Goal: Task Accomplishment & Management: Manage account settings

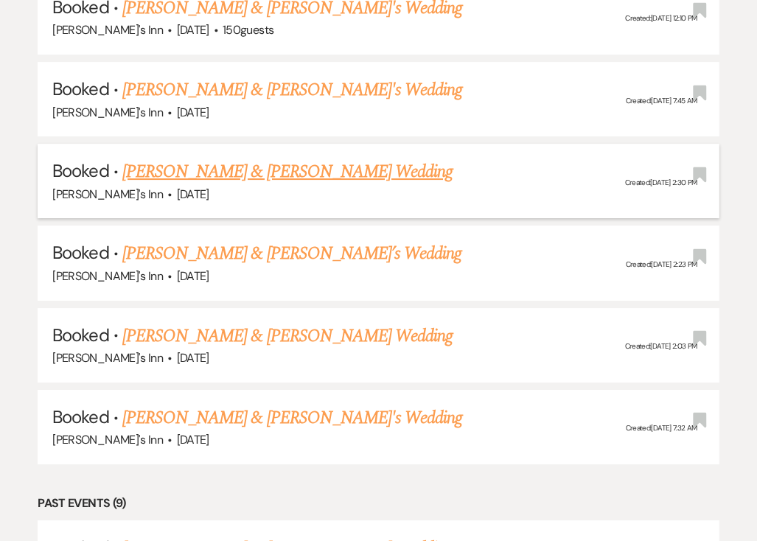
scroll to position [3289, 0]
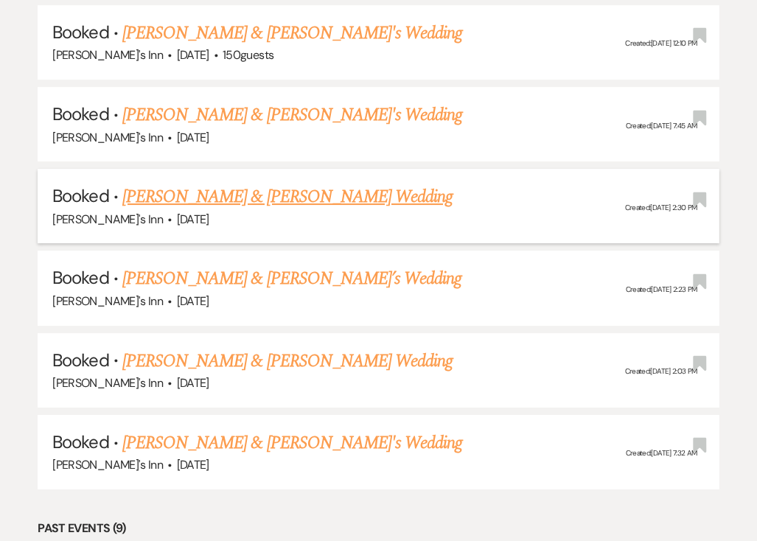
click at [203, 183] on link "[PERSON_NAME] & [PERSON_NAME] Wedding" at bounding box center [287, 196] width 330 height 27
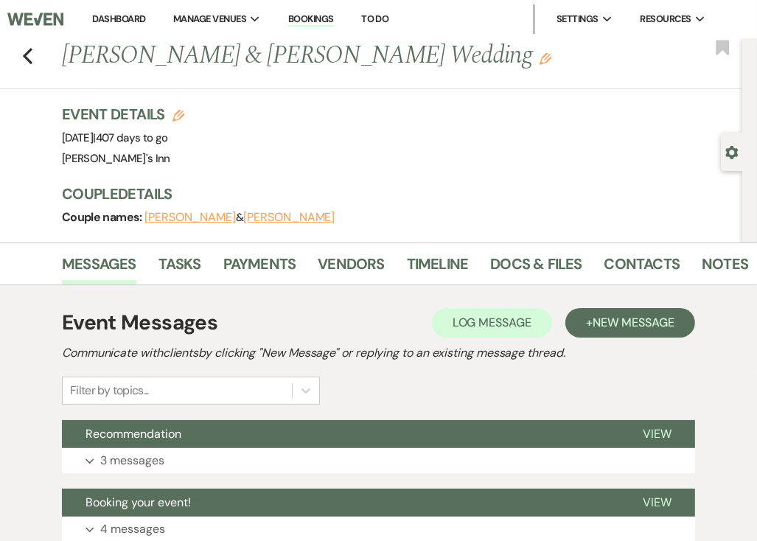
click at [167, 214] on button "[PERSON_NAME]" at bounding box center [189, 217] width 91 height 12
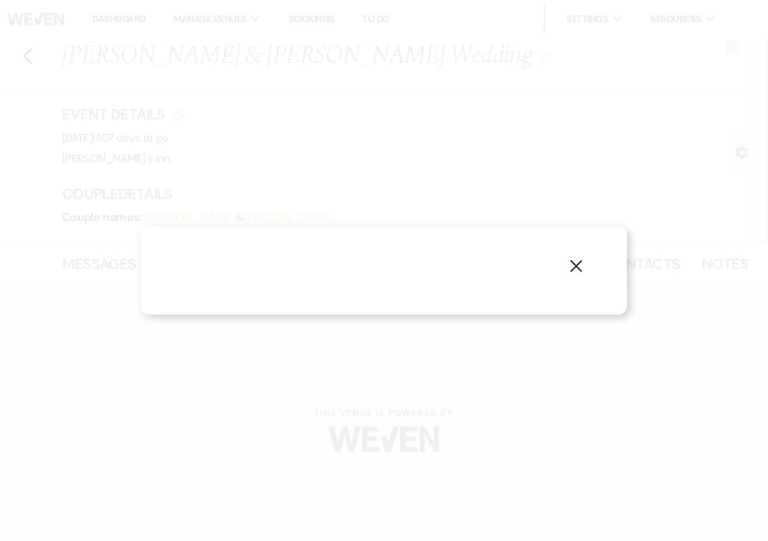
select select "1"
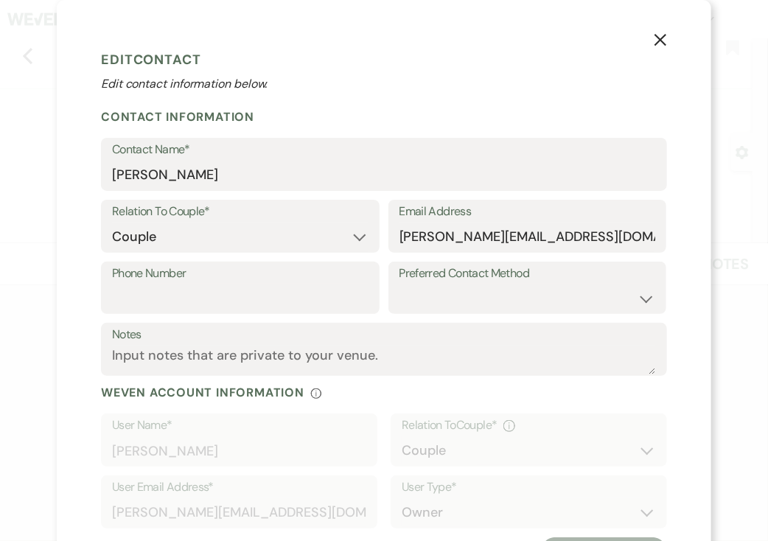
click at [261, 95] on form "Edit Contact Edit contact information below. Contact Information Contact Name* …" at bounding box center [384, 305] width 566 height 522
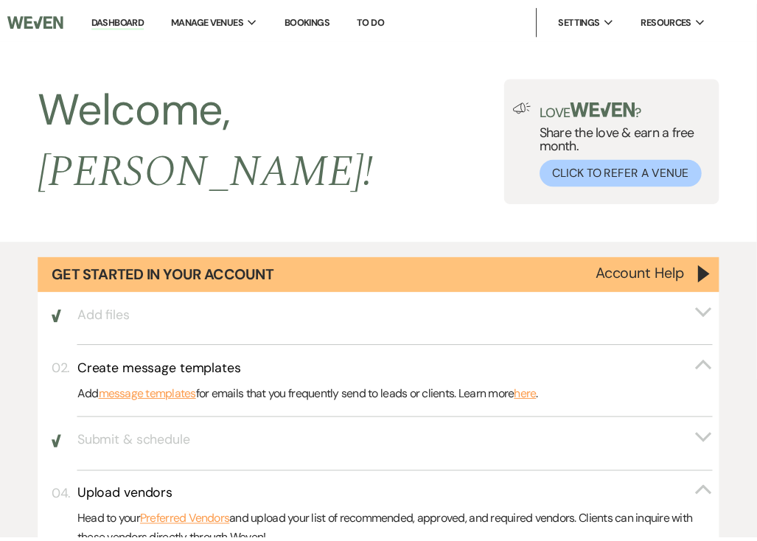
scroll to position [3289, 0]
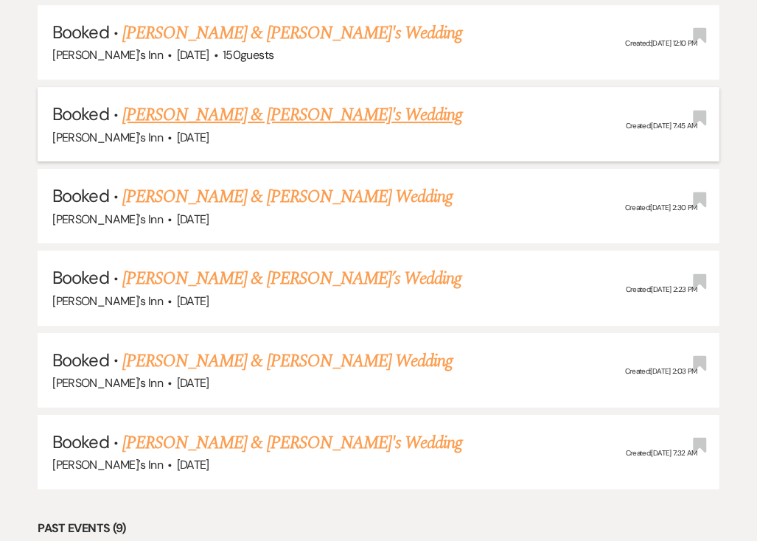
click at [189, 102] on link "[PERSON_NAME] & [PERSON_NAME]'s Wedding" at bounding box center [292, 115] width 340 height 27
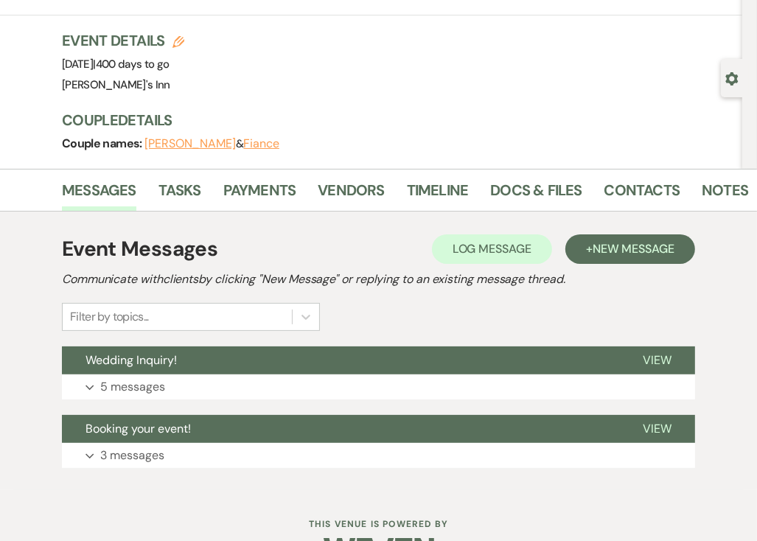
scroll to position [117, 0]
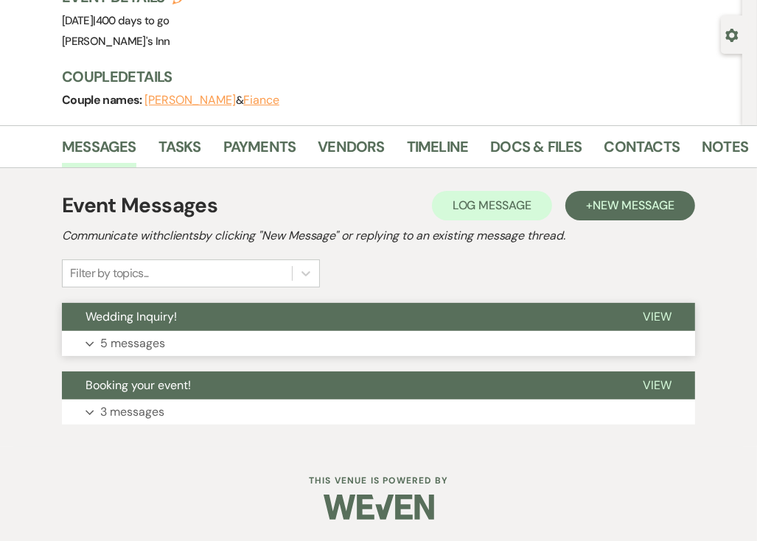
click at [165, 337] on button "Expand 5 messages" at bounding box center [378, 343] width 633 height 25
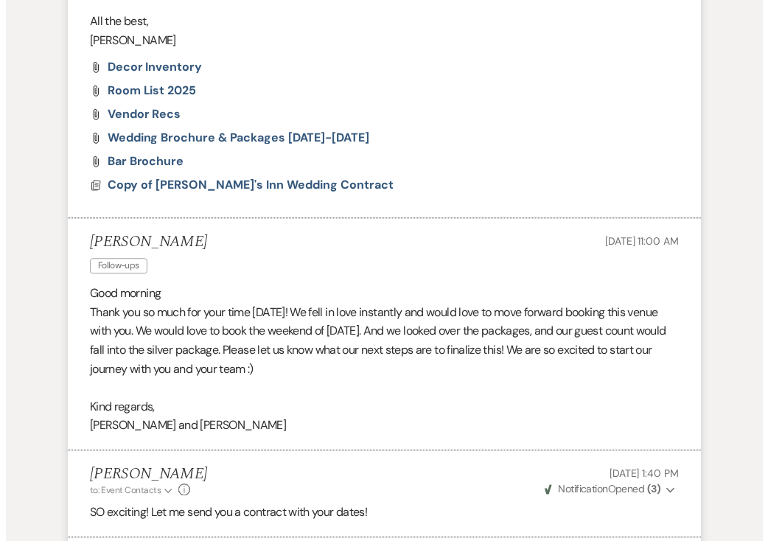
scroll to position [2401, 0]
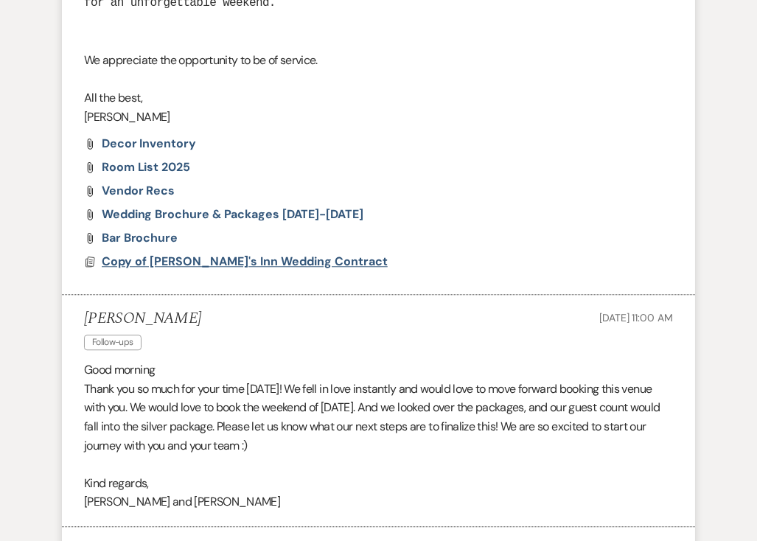
click at [242, 253] on span "Copy of [PERSON_NAME]'s Inn Wedding Contract" at bounding box center [245, 260] width 286 height 15
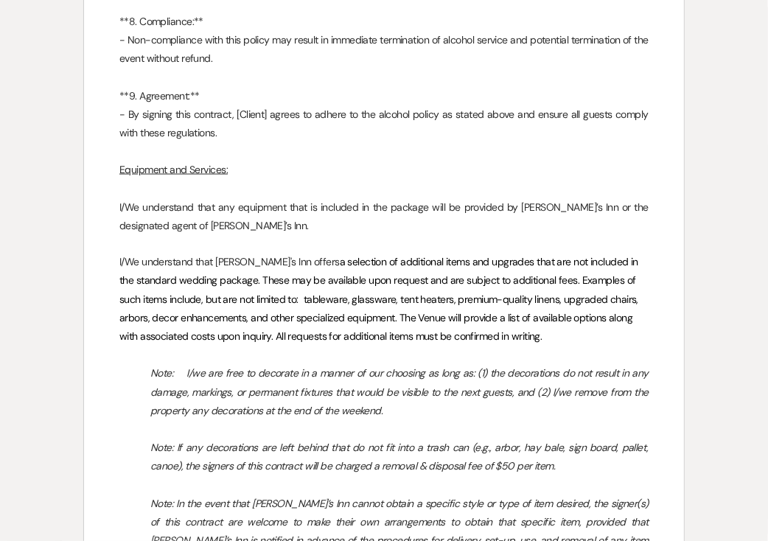
scroll to position [4494, 0]
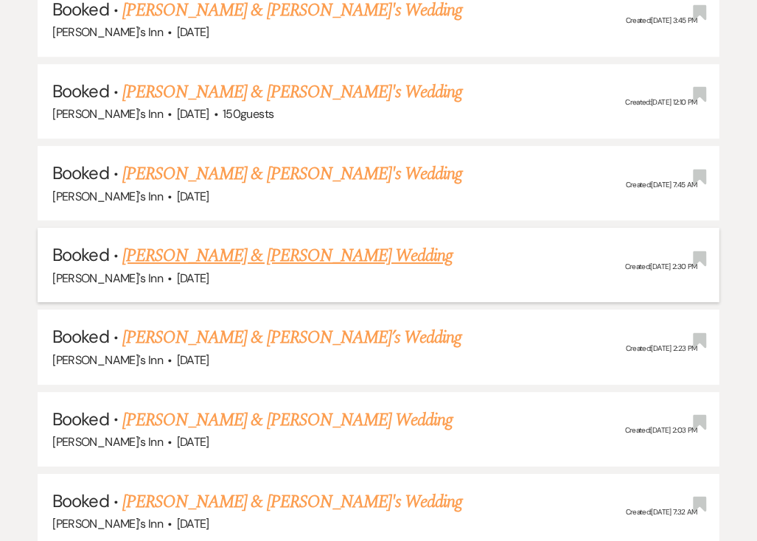
scroll to position [3141, 0]
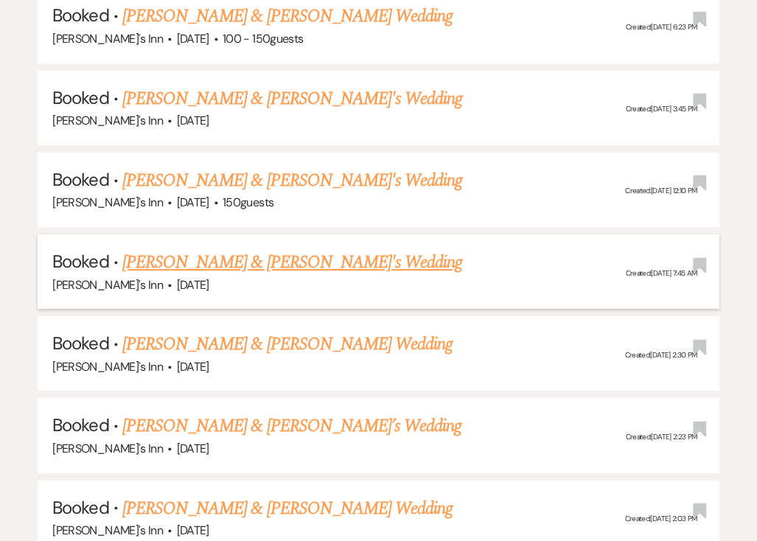
click at [211, 249] on link "[PERSON_NAME] & [PERSON_NAME]'s Wedding" at bounding box center [292, 262] width 340 height 27
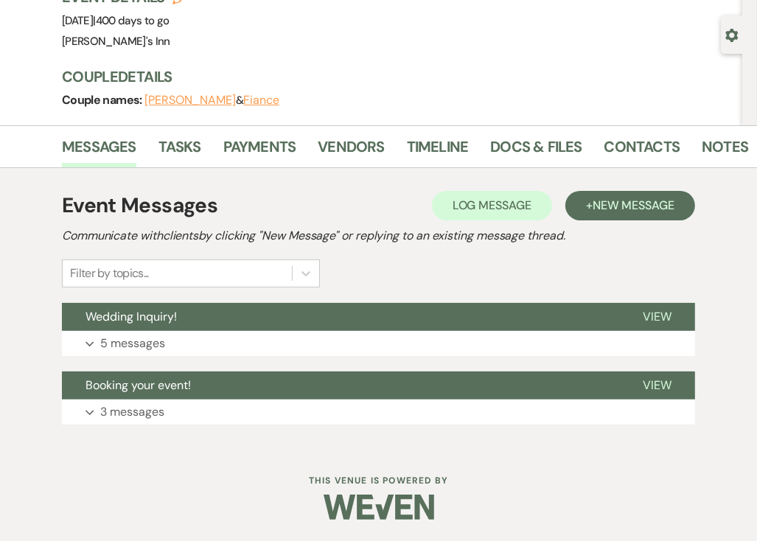
scroll to position [43, 0]
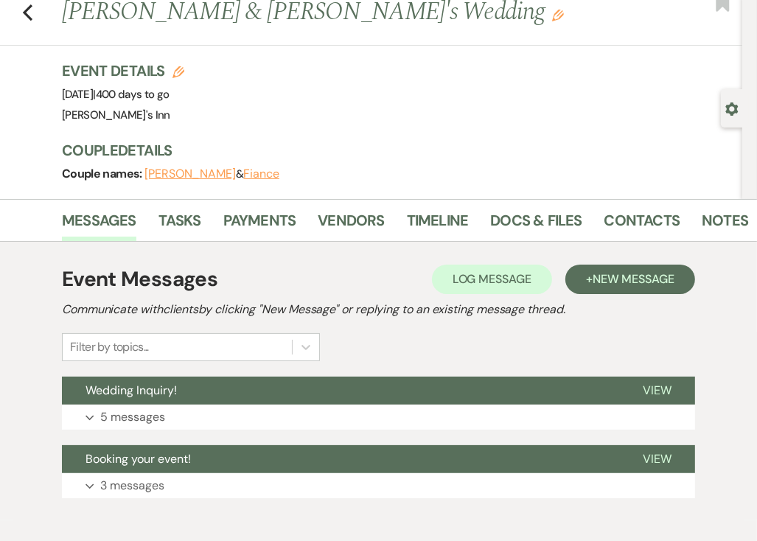
click at [166, 172] on button "[PERSON_NAME]" at bounding box center [189, 174] width 91 height 12
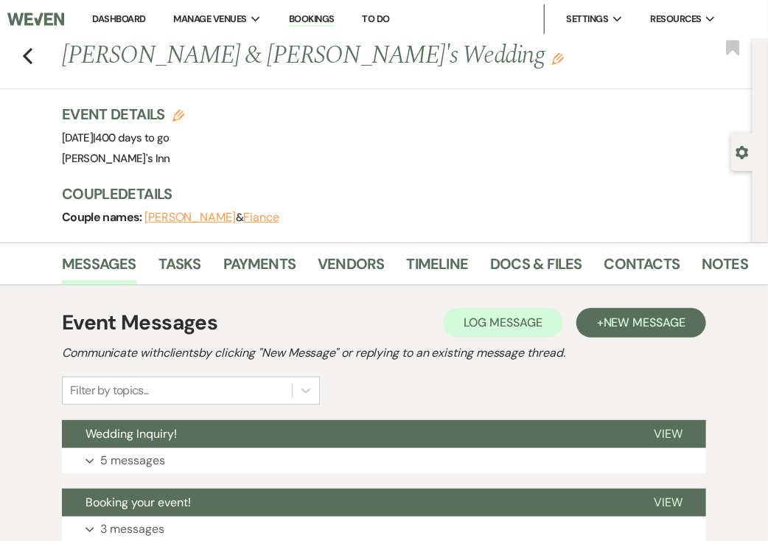
select select "1"
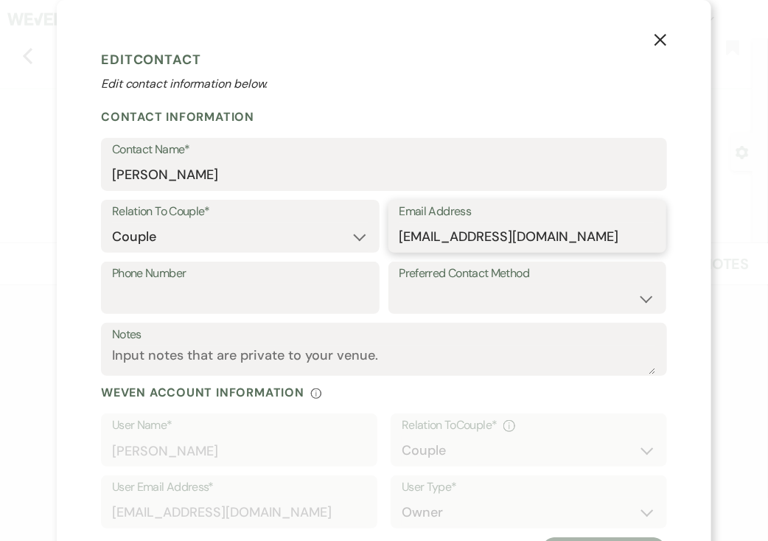
drag, startPoint x: 395, startPoint y: 237, endPoint x: 488, endPoint y: 247, distance: 93.3
click at [488, 247] on input "[EMAIL_ADDRESS][DOMAIN_NAME]" at bounding box center [527, 236] width 256 height 29
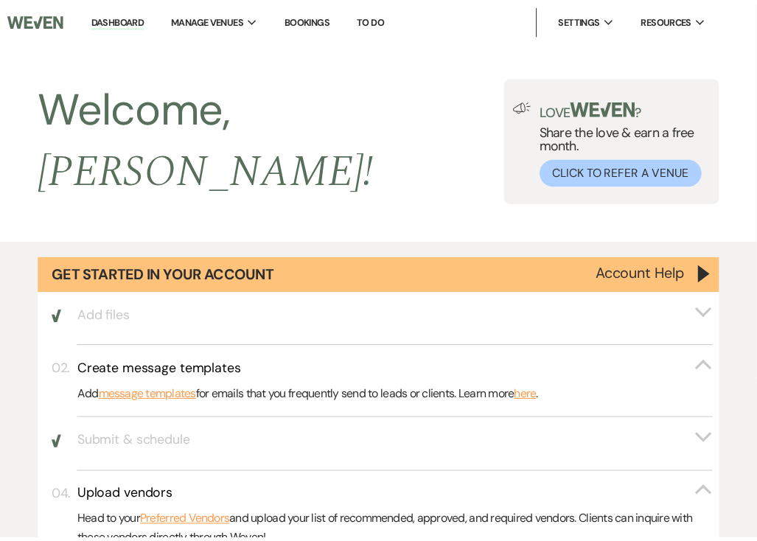
scroll to position [3141, 0]
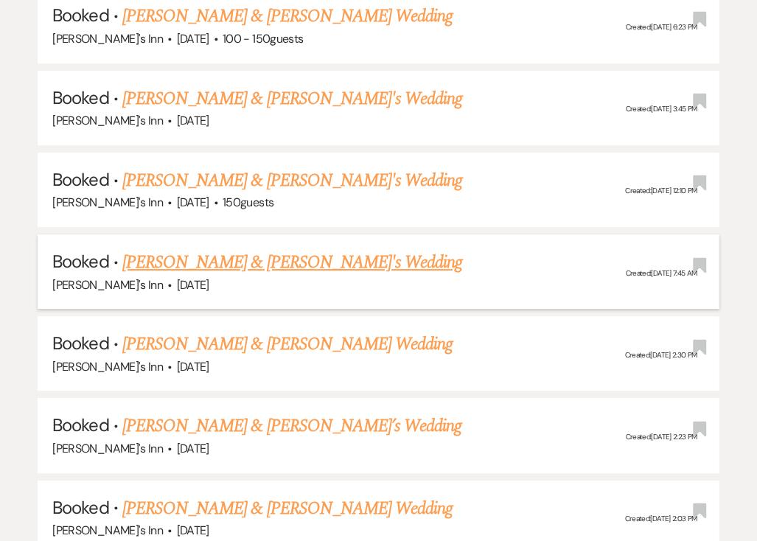
click at [217, 249] on link "[PERSON_NAME] & [PERSON_NAME]'s Wedding" at bounding box center [292, 262] width 340 height 27
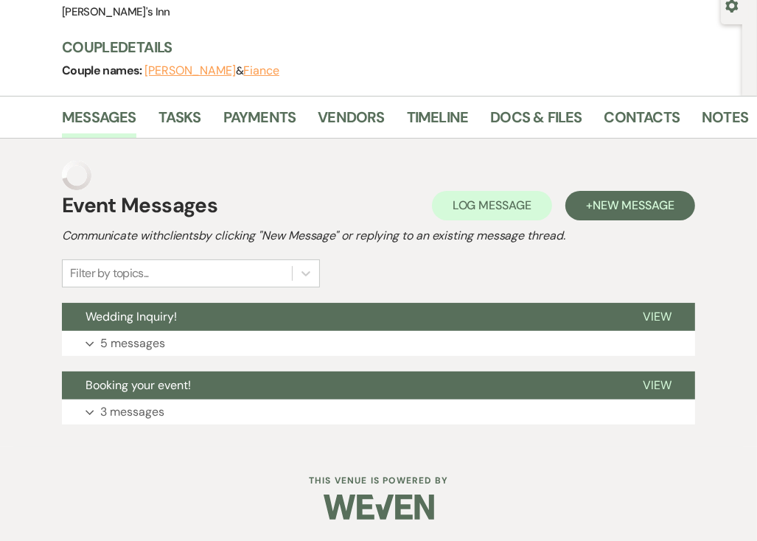
scroll to position [117, 0]
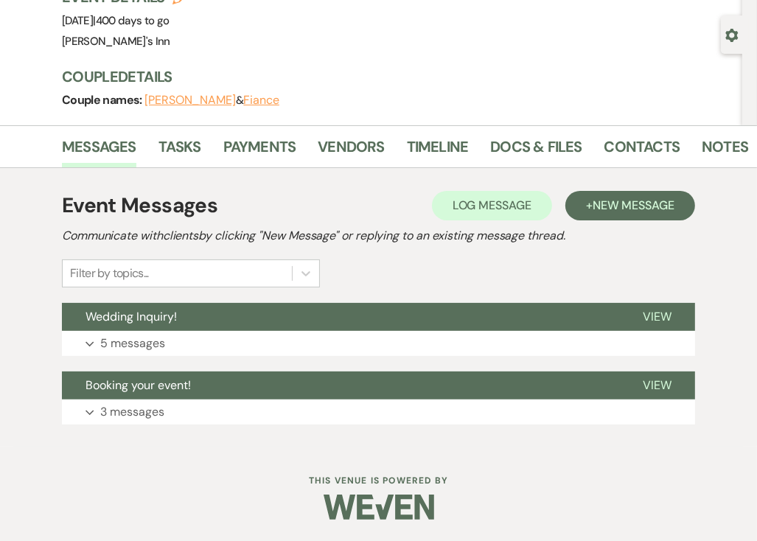
click at [174, 105] on button "[PERSON_NAME]" at bounding box center [189, 100] width 91 height 12
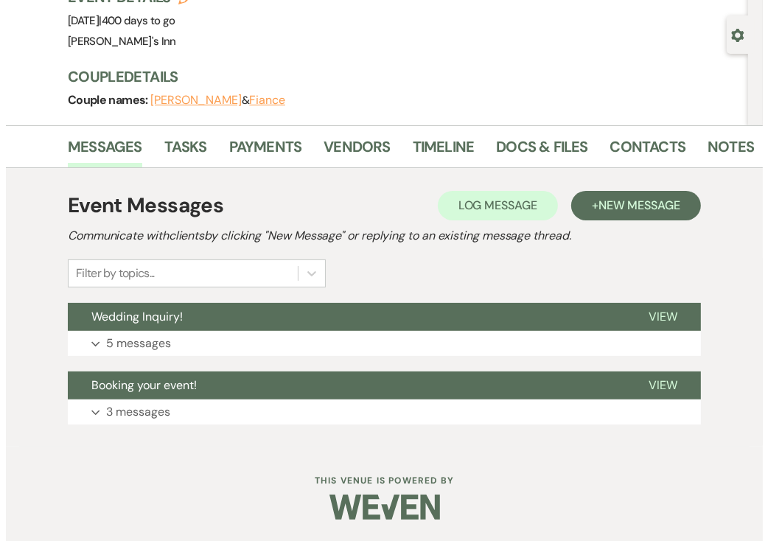
scroll to position [52, 0]
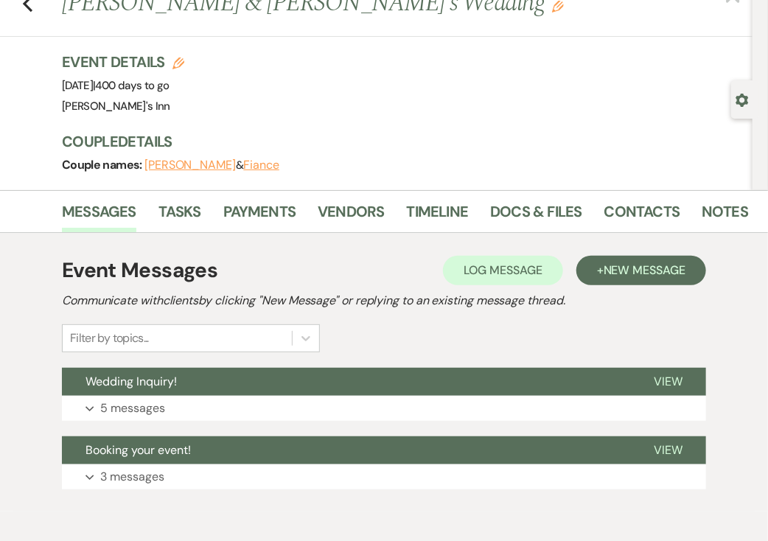
select select "1"
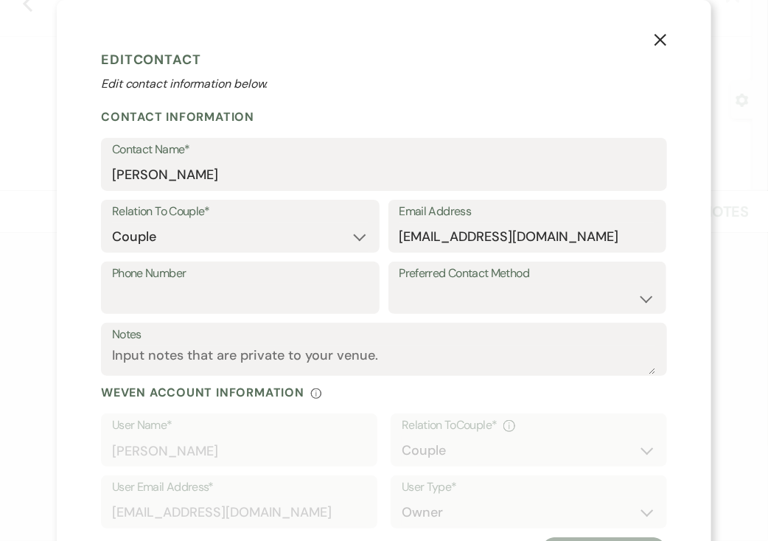
click at [352, 102] on form "Edit Contact Edit contact information below. Contact Information Contact Name* …" at bounding box center [384, 305] width 566 height 522
click at [379, 66] on h1 "Edit Contact" at bounding box center [384, 60] width 566 height 22
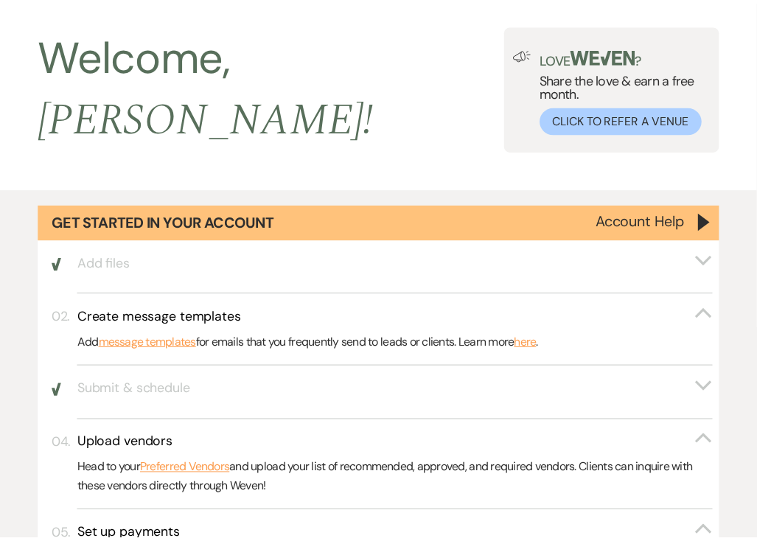
scroll to position [3141, 0]
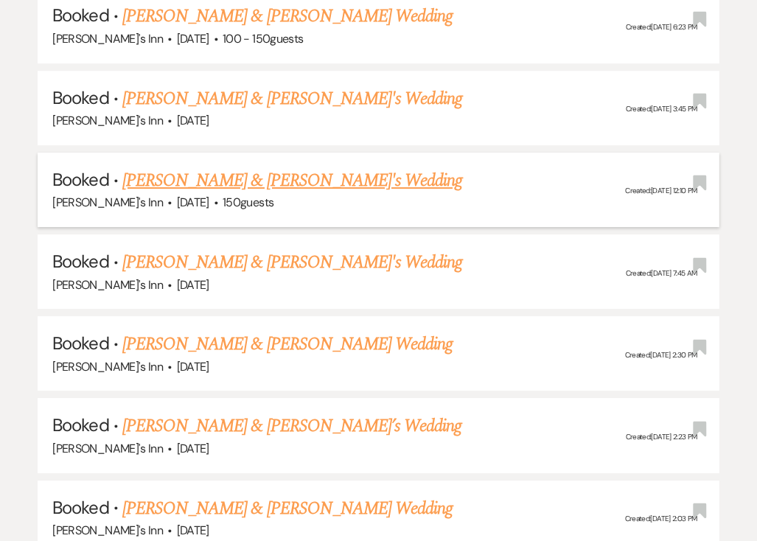
click at [196, 167] on link "[PERSON_NAME] & [PERSON_NAME]'s Wedding" at bounding box center [292, 180] width 340 height 27
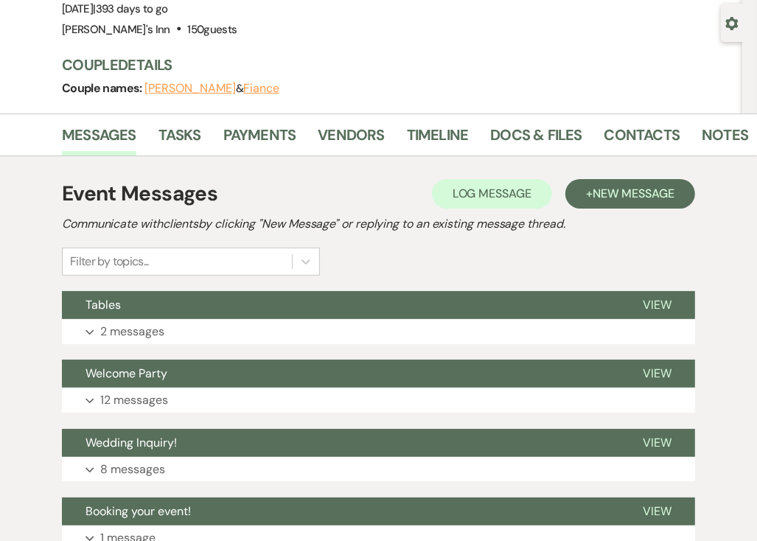
scroll to position [107, 0]
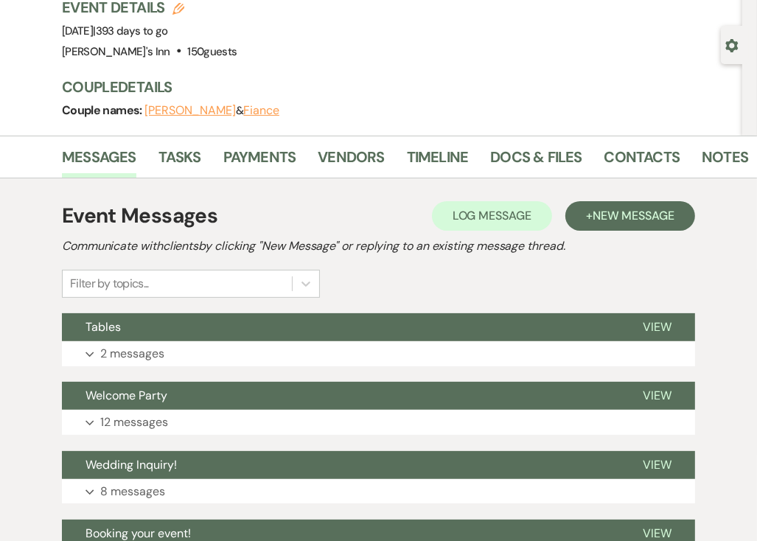
click at [243, 110] on button "Fiance" at bounding box center [261, 111] width 36 height 12
select select "1"
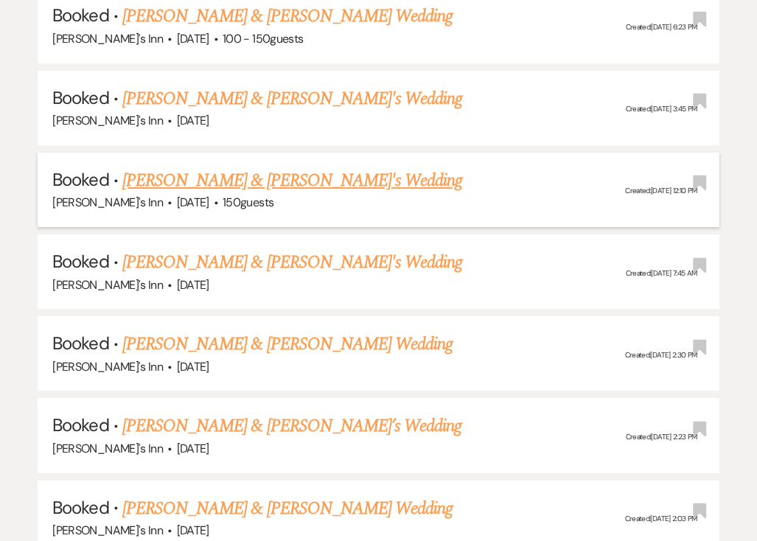
click at [178, 167] on link "[PERSON_NAME] & [PERSON_NAME]'s Wedding" at bounding box center [292, 180] width 340 height 27
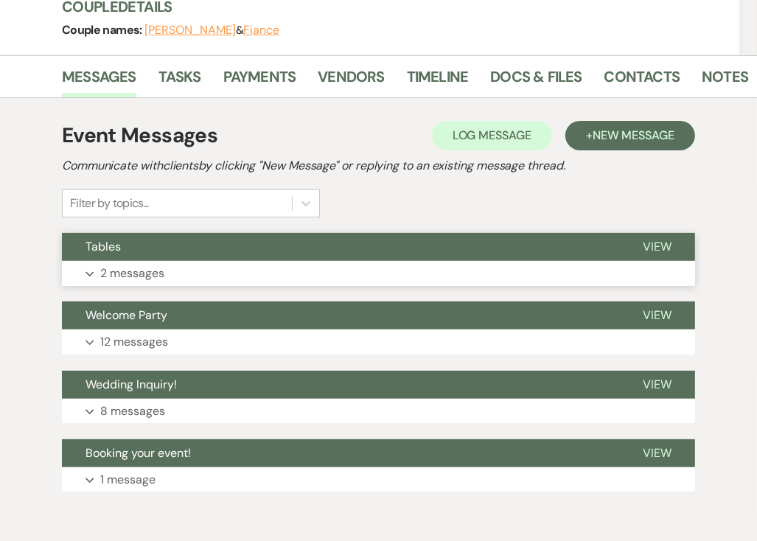
scroll to position [107, 0]
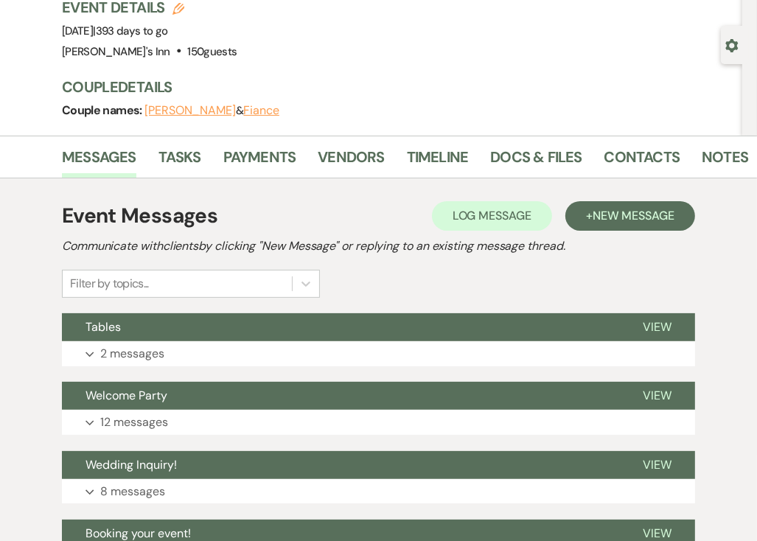
click at [161, 113] on button "[PERSON_NAME]" at bounding box center [189, 111] width 91 height 12
select select "1"
select select "email"
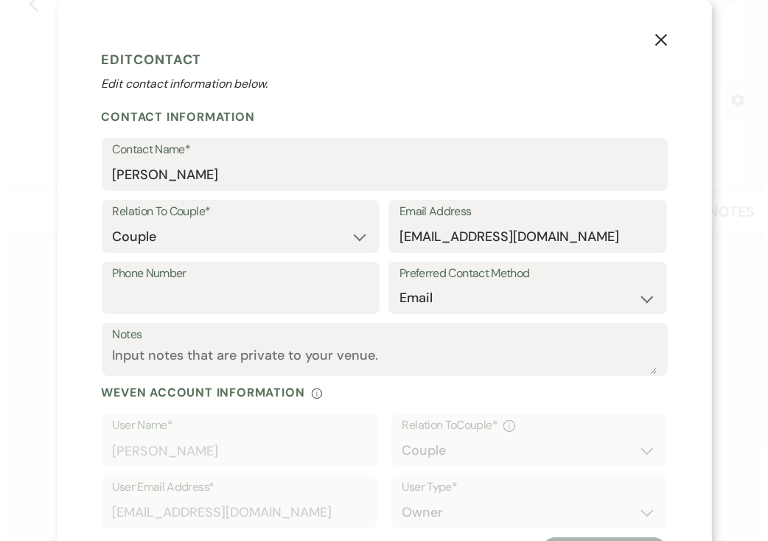
scroll to position [52, 0]
drag, startPoint x: 533, startPoint y: 236, endPoint x: 292, endPoint y: 234, distance: 240.9
click at [292, 234] on div "Relation To Couple* Couple Planner Parent of Couple Family Member Friend Other …" at bounding box center [384, 231] width 566 height 62
click at [282, 97] on form "Edit Contact Edit contact information below. Contact Information Contact Name* …" at bounding box center [384, 305] width 566 height 522
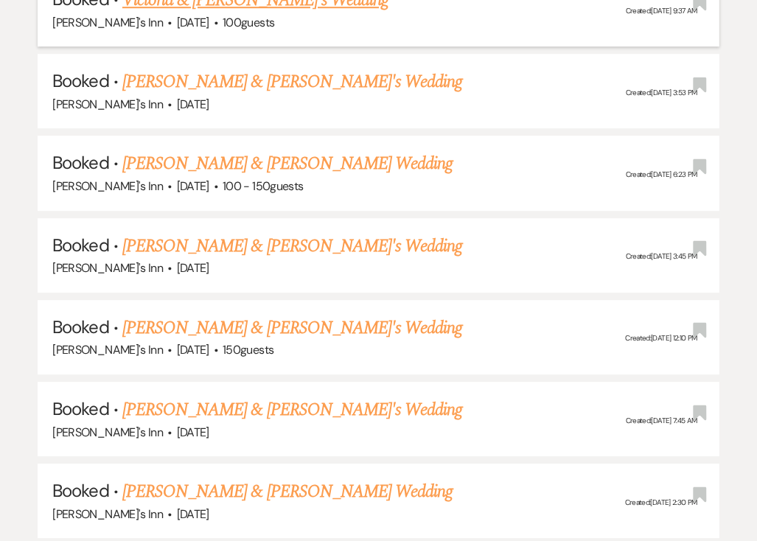
scroll to position [2994, 0]
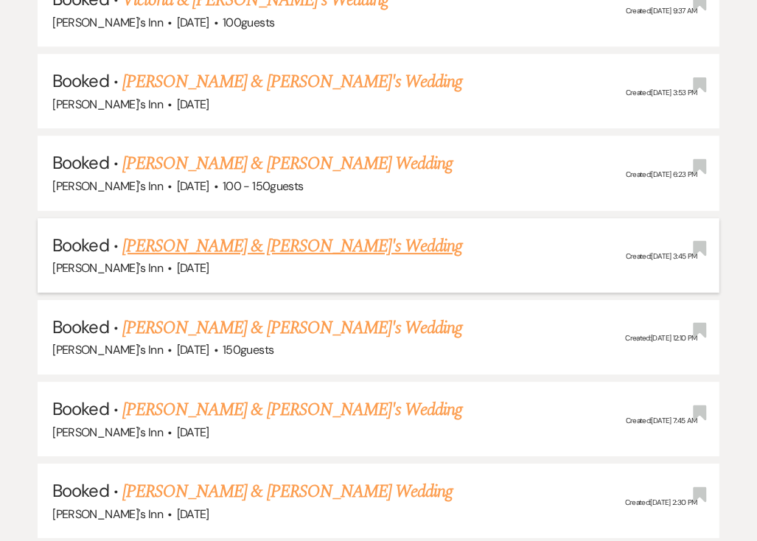
click at [236, 233] on link "[PERSON_NAME] & [PERSON_NAME]'s Wedding" at bounding box center [292, 246] width 340 height 27
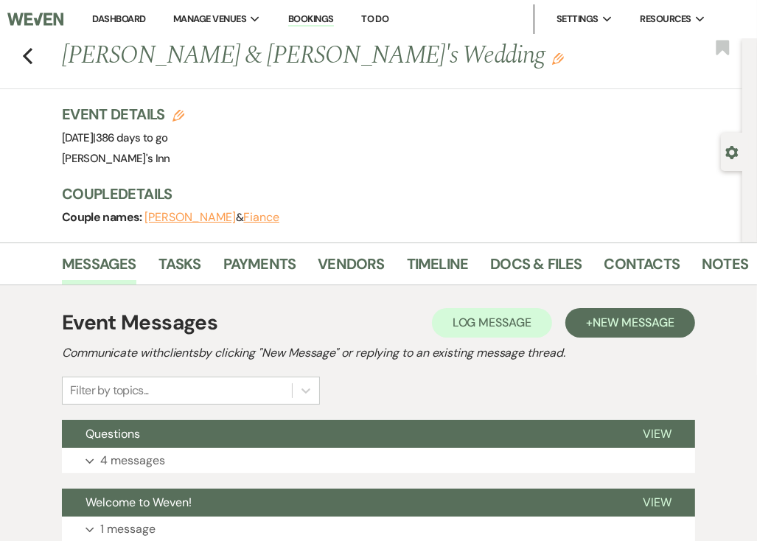
click at [192, 216] on button "[PERSON_NAME]" at bounding box center [189, 217] width 91 height 12
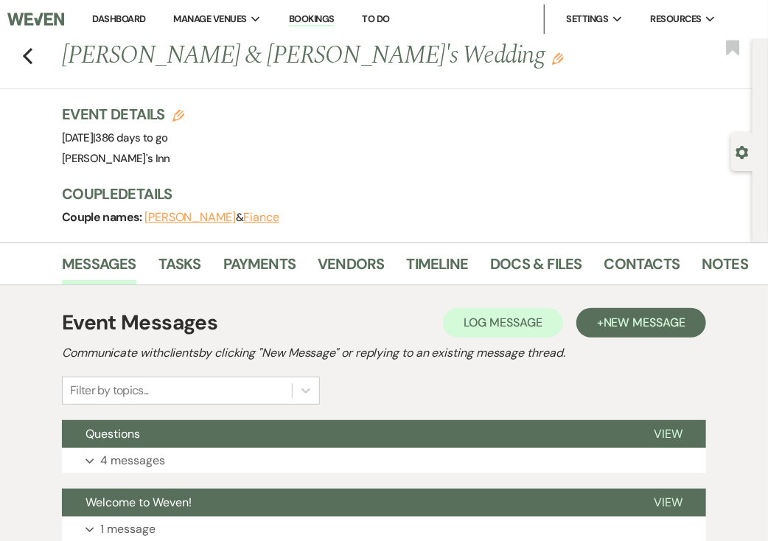
select select "1"
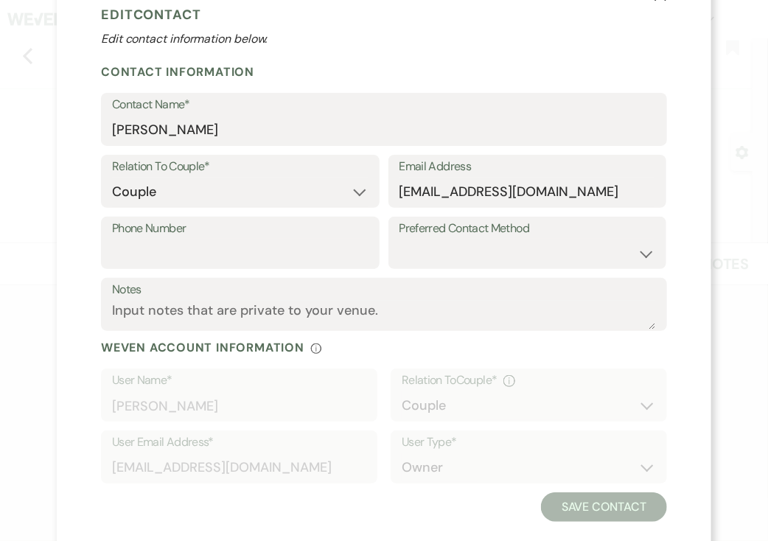
scroll to position [70, 0]
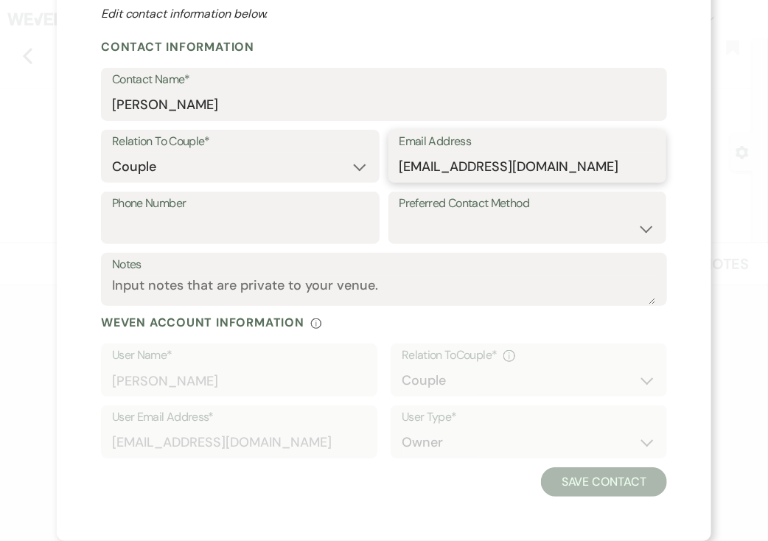
drag, startPoint x: 394, startPoint y: 162, endPoint x: 526, endPoint y: 166, distance: 131.9
click at [526, 166] on input "[EMAIL_ADDRESS][DOMAIN_NAME]" at bounding box center [527, 166] width 256 height 29
drag, startPoint x: 595, startPoint y: 171, endPoint x: 395, endPoint y: 167, distance: 200.4
click at [399, 167] on input "[EMAIL_ADDRESS][DOMAIN_NAME]" at bounding box center [527, 166] width 256 height 29
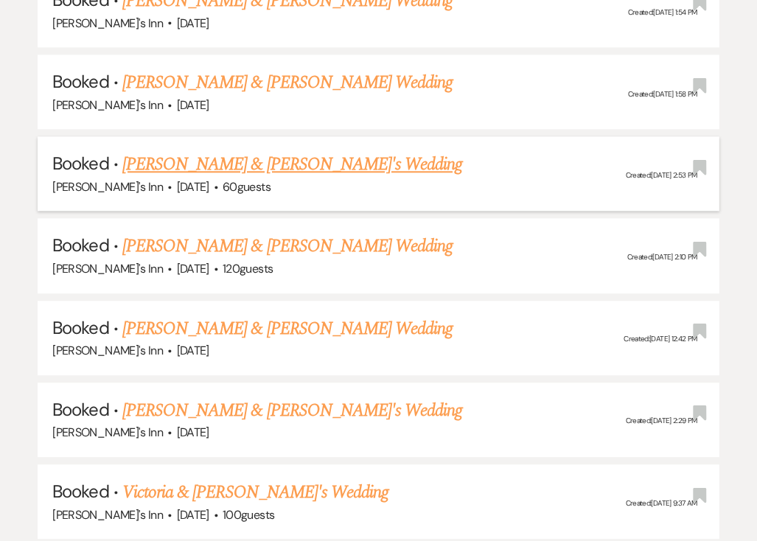
scroll to position [2405, 0]
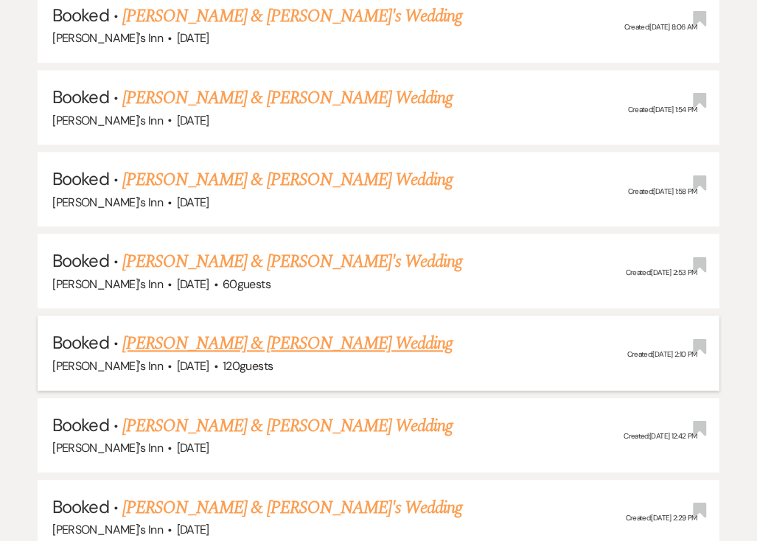
click at [461, 357] on div "[PERSON_NAME]'s Inn · [DATE] · 120 guests" at bounding box center [377, 366] width 651 height 19
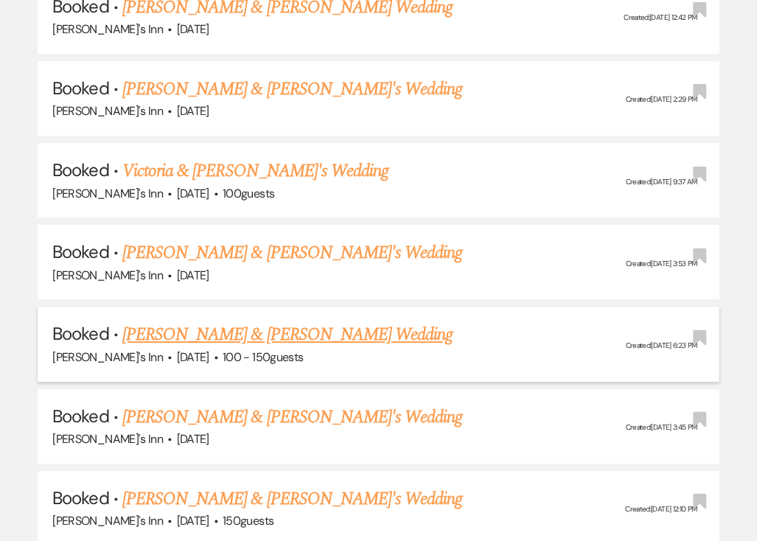
scroll to position [2847, 0]
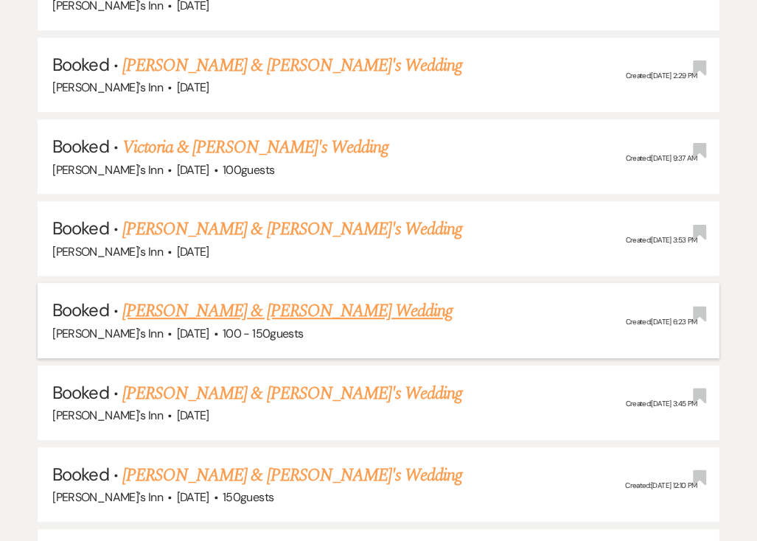
click at [175, 298] on link "[PERSON_NAME] & [PERSON_NAME] Wedding" at bounding box center [287, 311] width 330 height 27
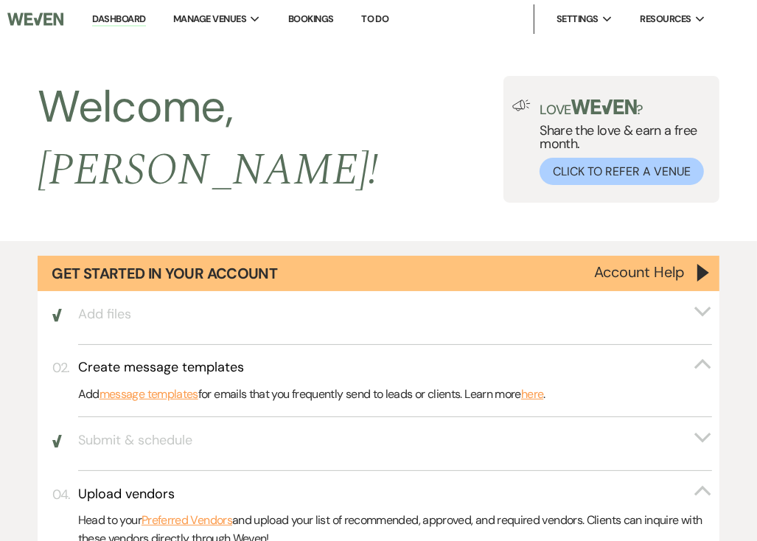
scroll to position [2847, 0]
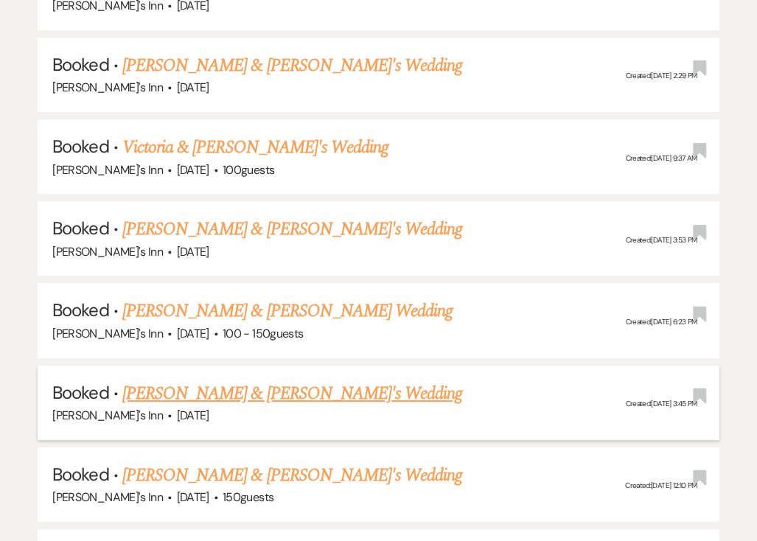
click at [230, 380] on link "[PERSON_NAME] & [PERSON_NAME]'s Wedding" at bounding box center [292, 393] width 340 height 27
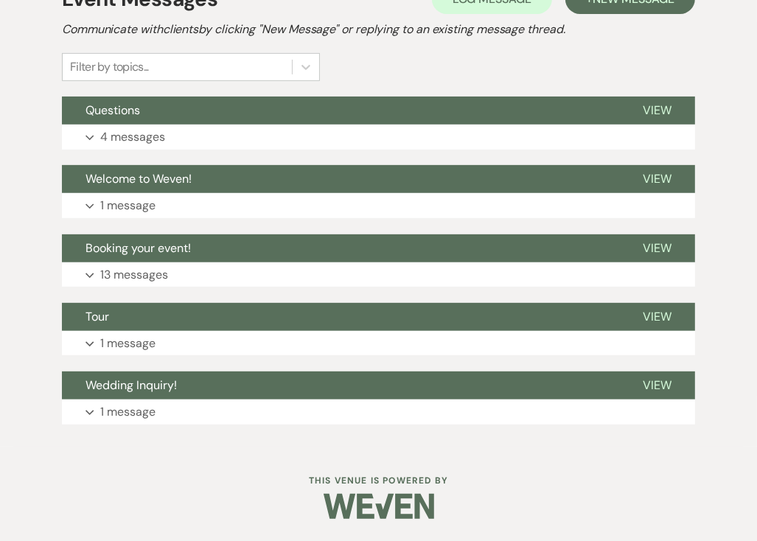
scroll to position [323, 0]
